Goal: Task Accomplishment & Management: Manage account settings

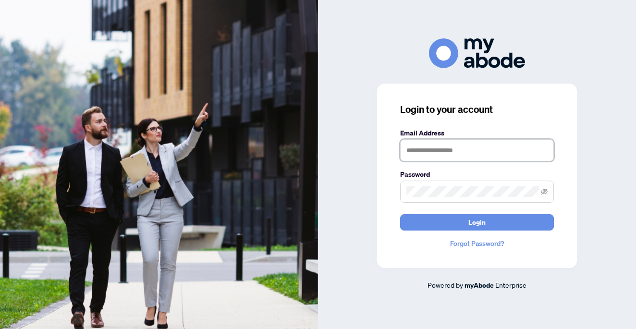
click at [438, 144] on input "text" at bounding box center [477, 150] width 154 height 22
click at [441, 154] on input "text" at bounding box center [477, 150] width 154 height 22
click at [460, 155] on input "text" at bounding box center [477, 150] width 154 height 22
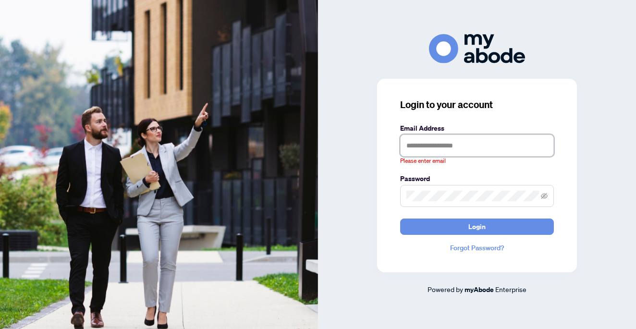
type input "**********"
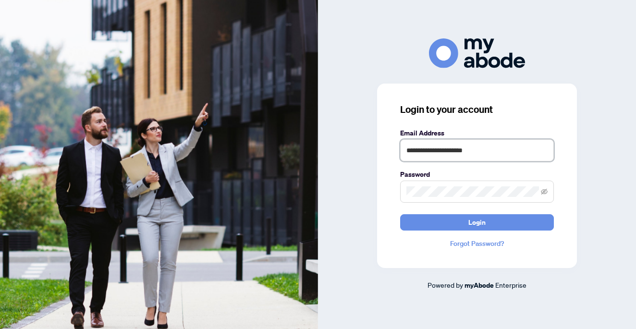
click at [400, 214] on button "Login" at bounding box center [477, 222] width 154 height 16
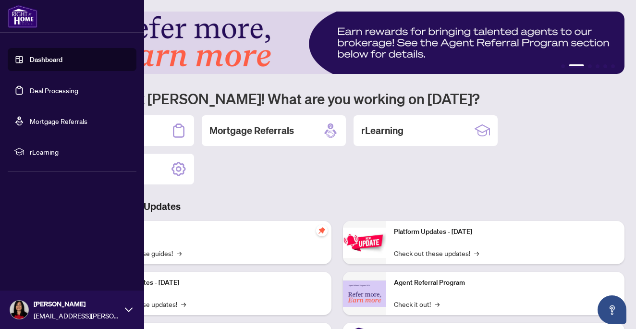
click at [33, 89] on link "Deal Processing" at bounding box center [54, 90] width 49 height 9
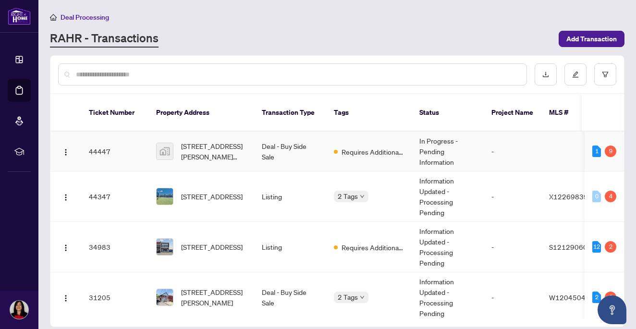
click at [360, 146] on span "Requires Additional Docs" at bounding box center [372, 151] width 62 height 11
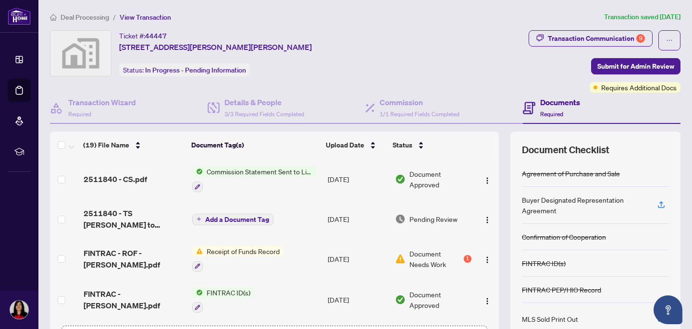
click at [444, 252] on span "Document Needs Work" at bounding box center [435, 258] width 52 height 21
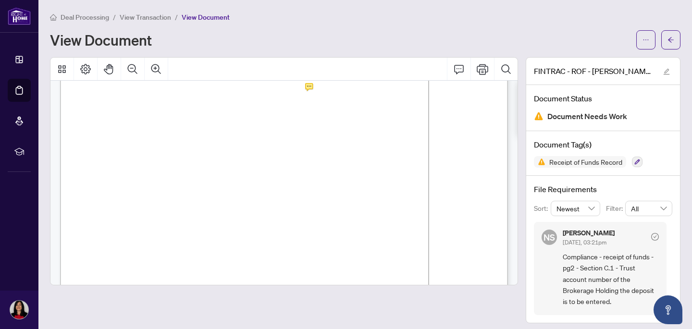
scroll to position [5, 0]
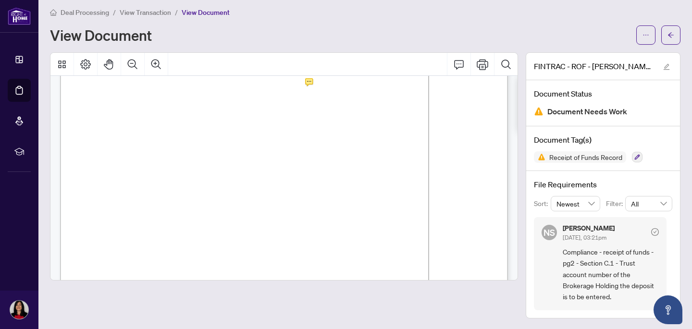
click at [613, 255] on span "Compliance - receipt of funds - pg2 - Section C.1 - Trust account number of the…" at bounding box center [610, 274] width 96 height 56
click at [635, 34] on icon "ellipsis" at bounding box center [645, 35] width 7 height 7
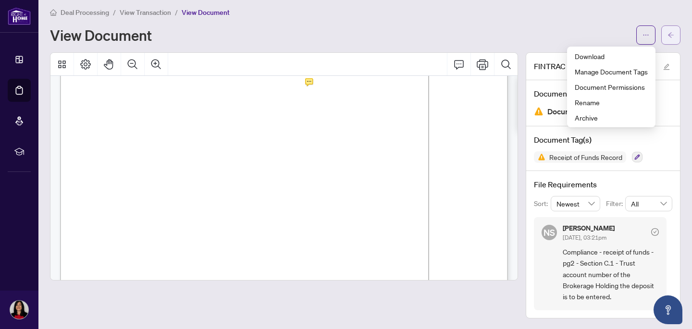
click at [635, 32] on button "button" at bounding box center [670, 34] width 19 height 19
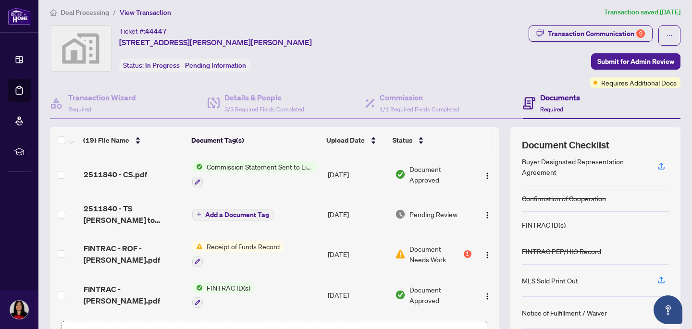
scroll to position [34, 0]
click at [483, 256] on img "button" at bounding box center [487, 255] width 8 height 8
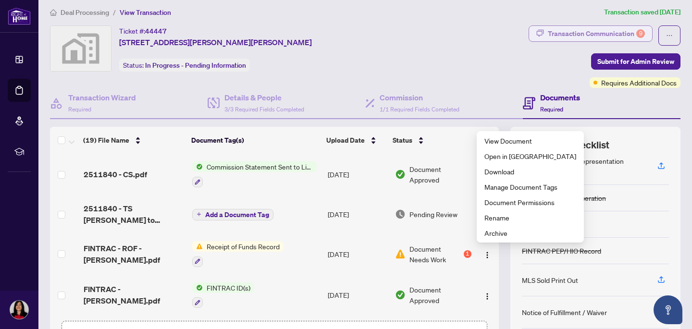
click at [626, 34] on div "Transaction Communication 9" at bounding box center [595, 33] width 97 height 15
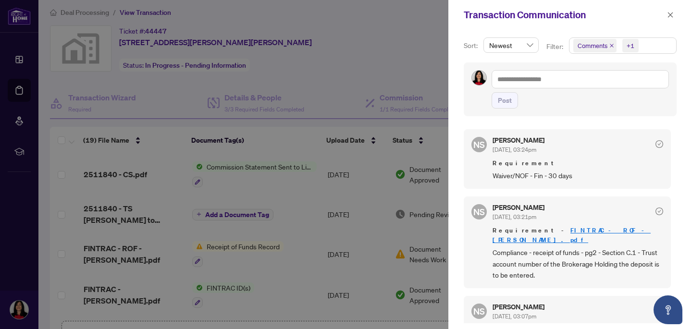
scroll to position [711, 0]
